Goal: Task Accomplishment & Management: Manage account settings

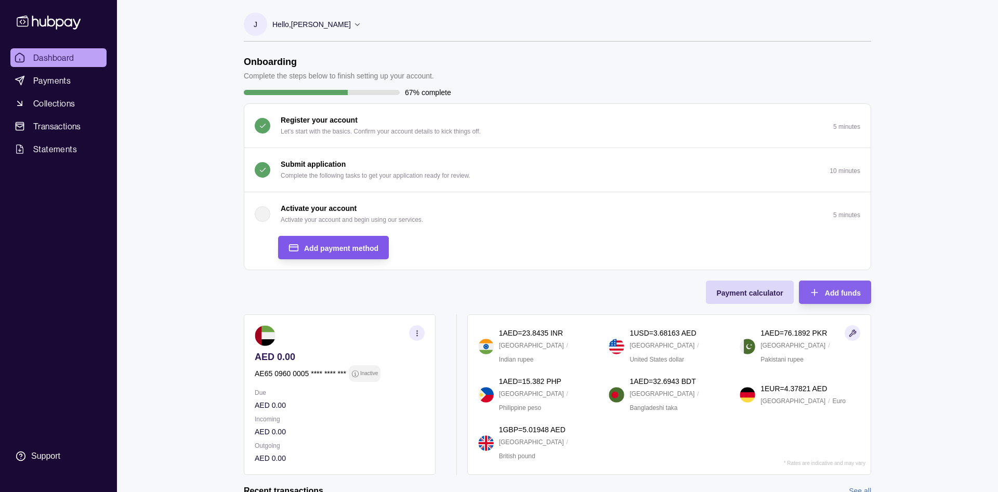
click at [329, 249] on span "Add payment method" at bounding box center [341, 248] width 74 height 8
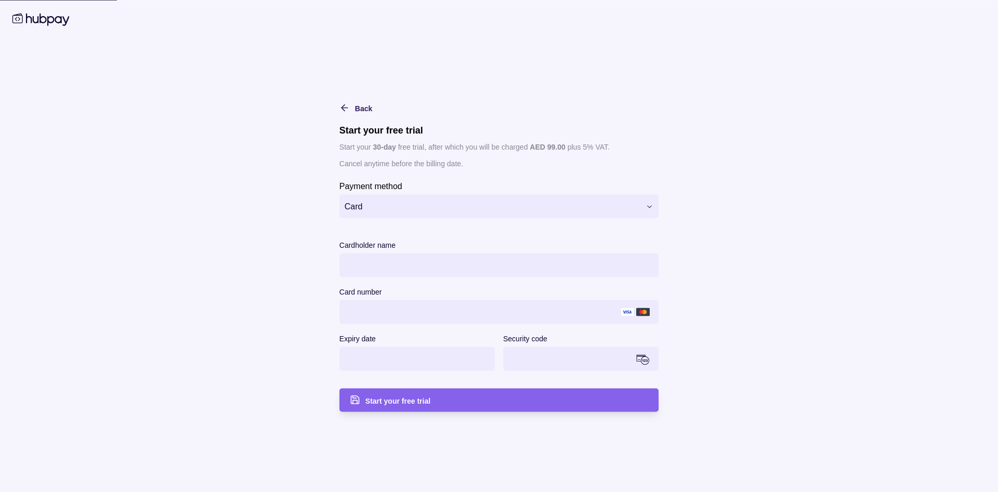
click at [397, 209] on html "Dashboard Payments Collections Transactions Statements Support J Hello, [PERSON…" at bounding box center [499, 305] width 998 height 610
click at [427, 397] on span "Start your free trial" at bounding box center [397, 401] width 65 height 8
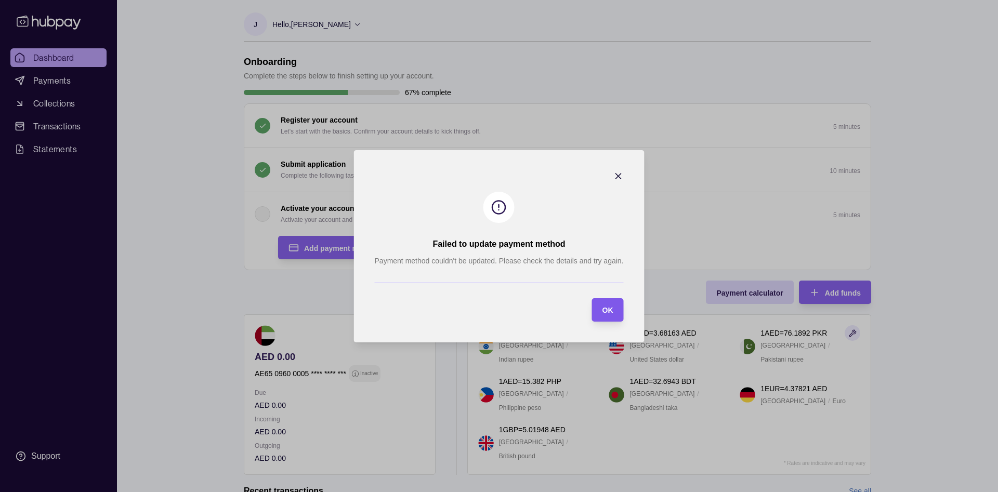
click at [610, 310] on span "OK" at bounding box center [607, 310] width 11 height 8
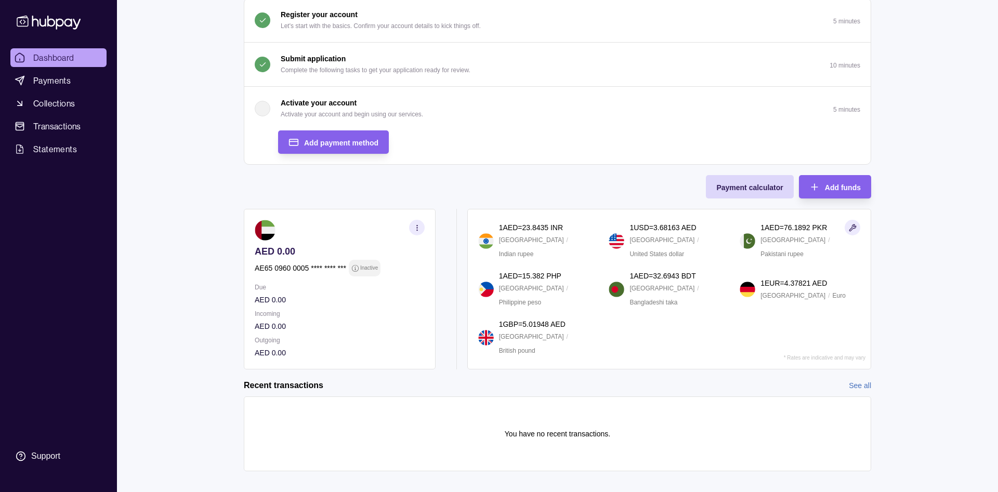
scroll to position [106, 0]
click at [319, 142] on span "Add payment method" at bounding box center [341, 142] width 74 height 8
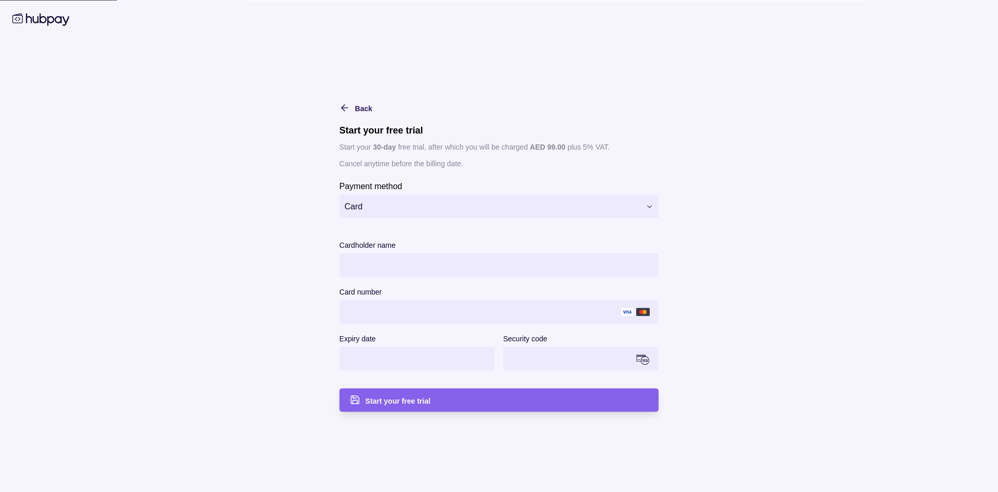
click at [399, 208] on html "Dashboard Payments Collections Transactions Statements Support J Hello, [PERSON…" at bounding box center [499, 199] width 998 height 610
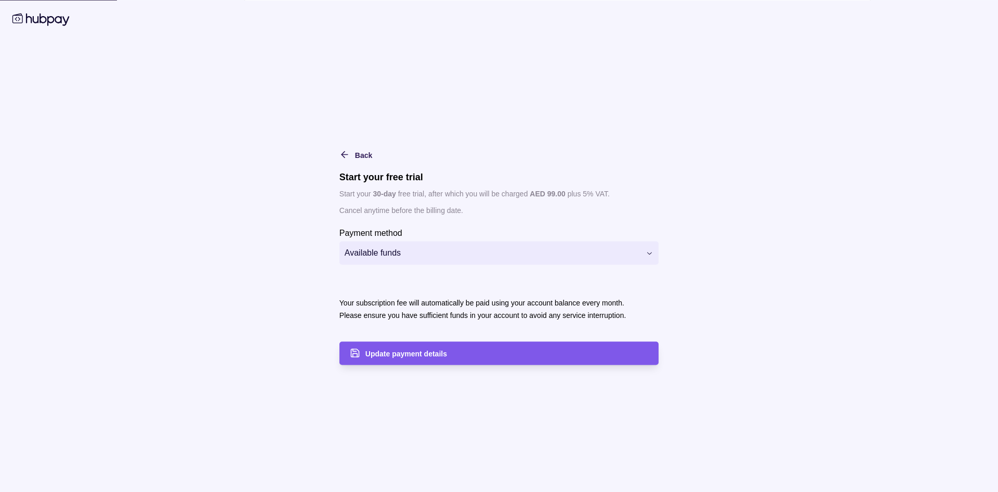
click at [398, 356] on span "Update payment details" at bounding box center [406, 354] width 82 height 8
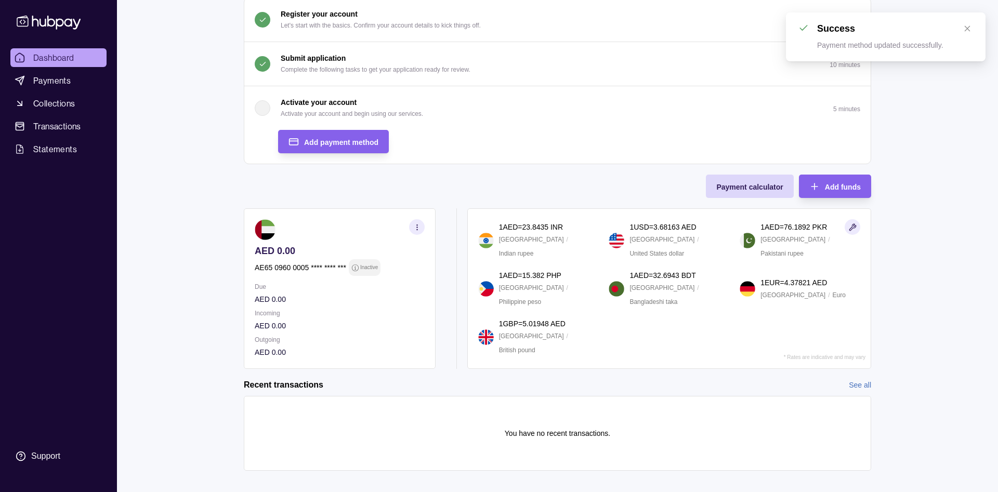
scroll to position [0, 0]
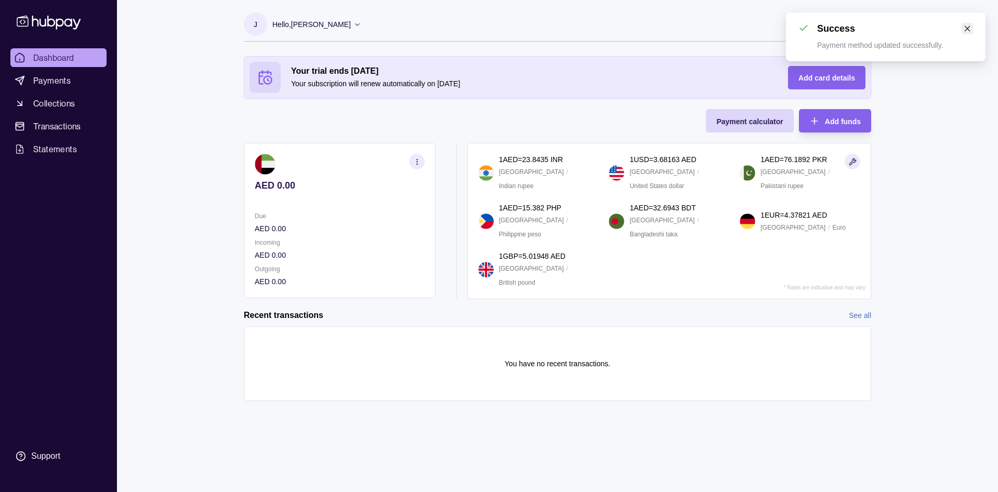
click at [969, 27] on icon "close" at bounding box center [967, 28] width 7 height 7
click at [816, 121] on icon "button" at bounding box center [814, 121] width 6 height 0
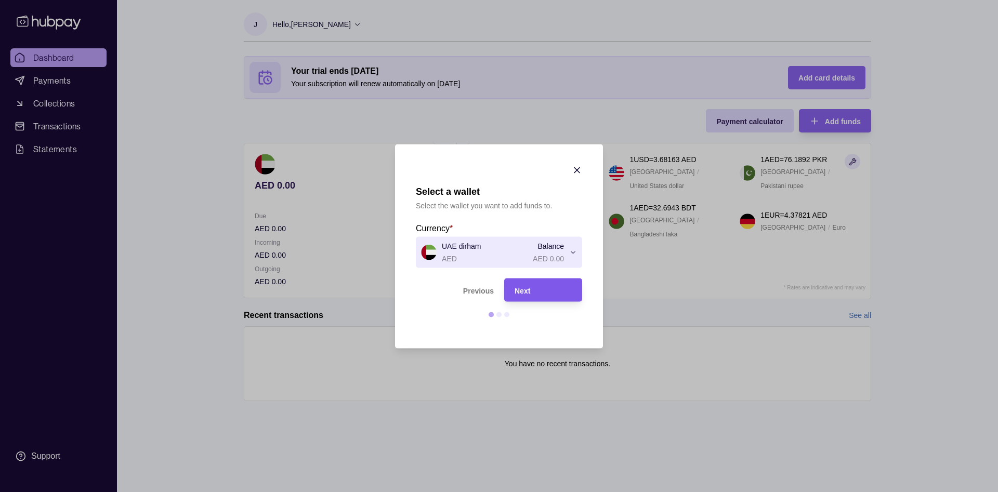
click at [525, 291] on span "Next" at bounding box center [523, 290] width 16 height 8
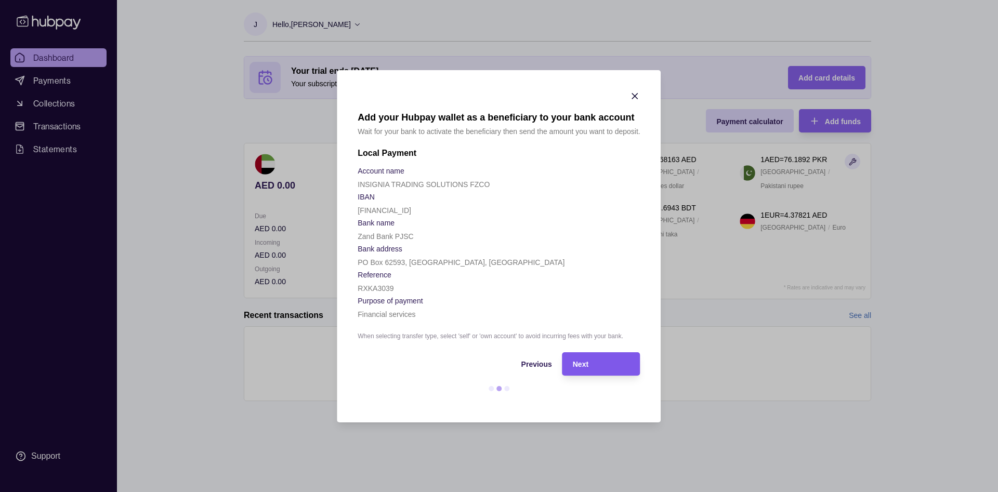
click at [590, 363] on div "Next" at bounding box center [601, 364] width 57 height 12
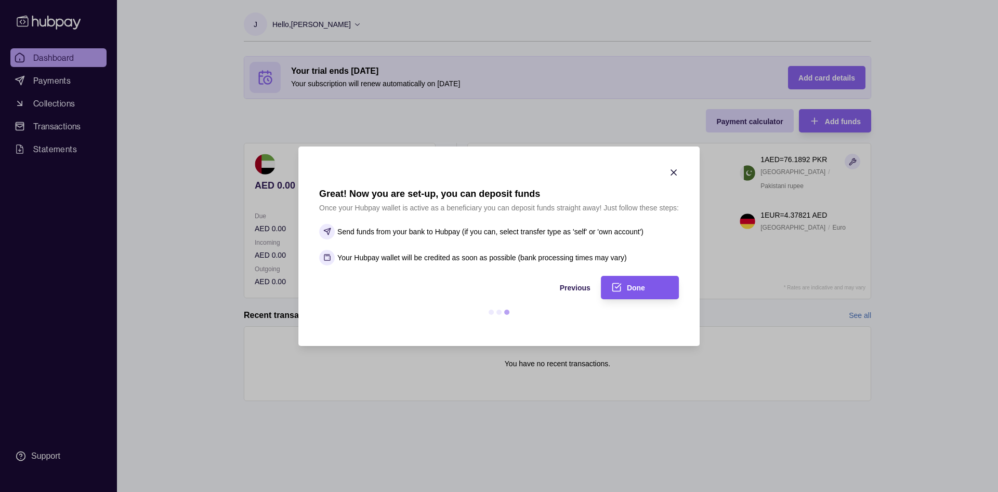
click at [640, 286] on span "Done" at bounding box center [636, 288] width 18 height 8
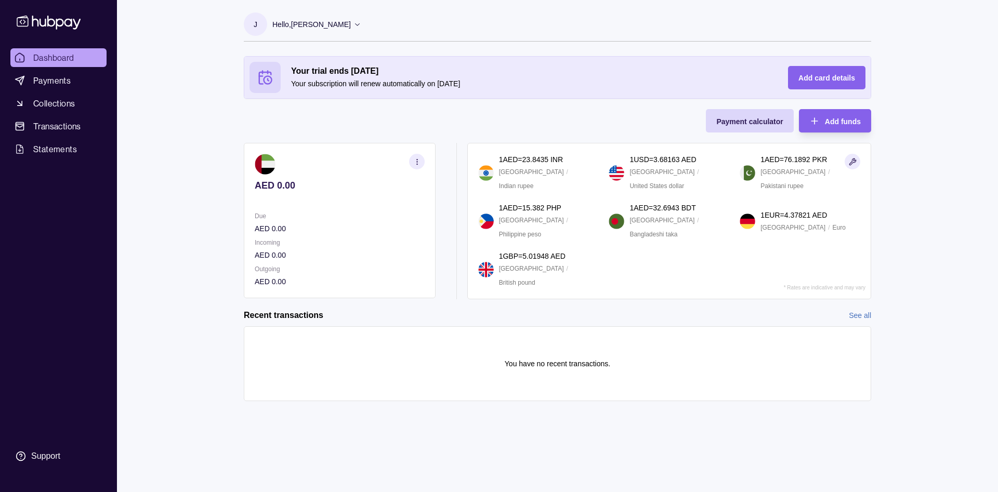
click at [418, 161] on icon "button" at bounding box center [417, 162] width 8 height 8
click at [331, 211] on link "Download account details" at bounding box center [314, 213] width 83 height 11
click at [357, 23] on div "Hello, [PERSON_NAME]" at bounding box center [316, 25] width 89 height 22
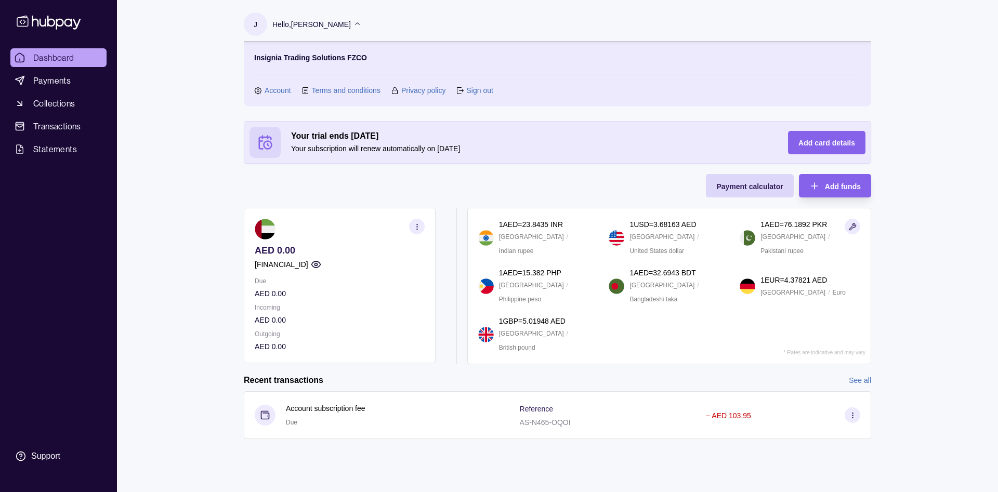
click at [479, 90] on link "Sign out" at bounding box center [479, 90] width 27 height 11
